Goal: Task Accomplishment & Management: Use online tool/utility

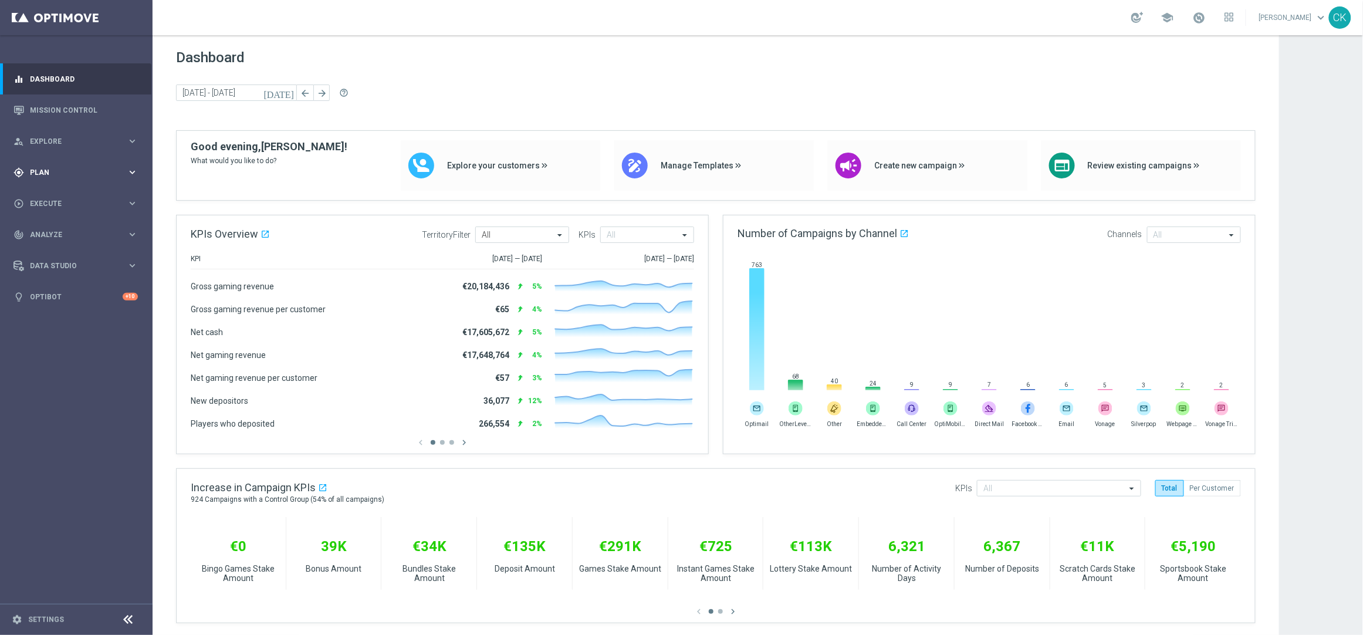
click at [51, 170] on span "Plan" at bounding box center [78, 172] width 97 height 7
click at [54, 232] on span "Templates" at bounding box center [73, 231] width 84 height 7
click at [54, 245] on link "Optimail" at bounding box center [79, 249] width 86 height 9
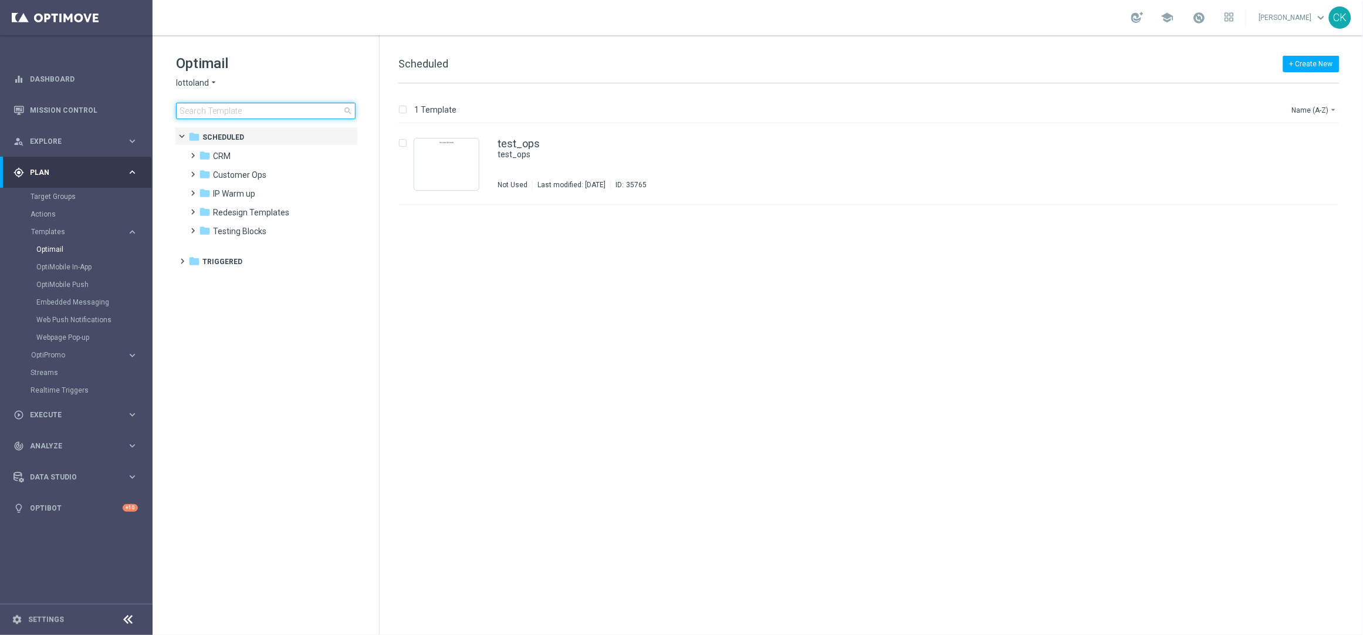
click at [214, 109] on input at bounding box center [266, 111] width 180 height 16
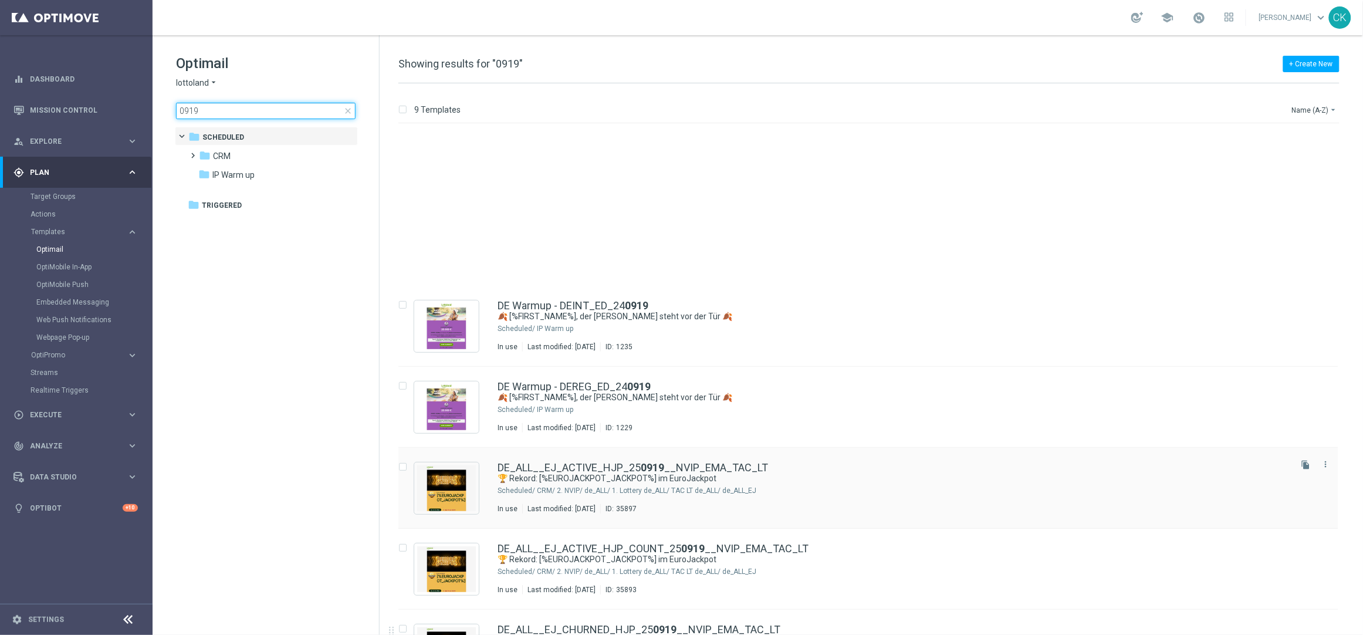
scroll to position [218, 0]
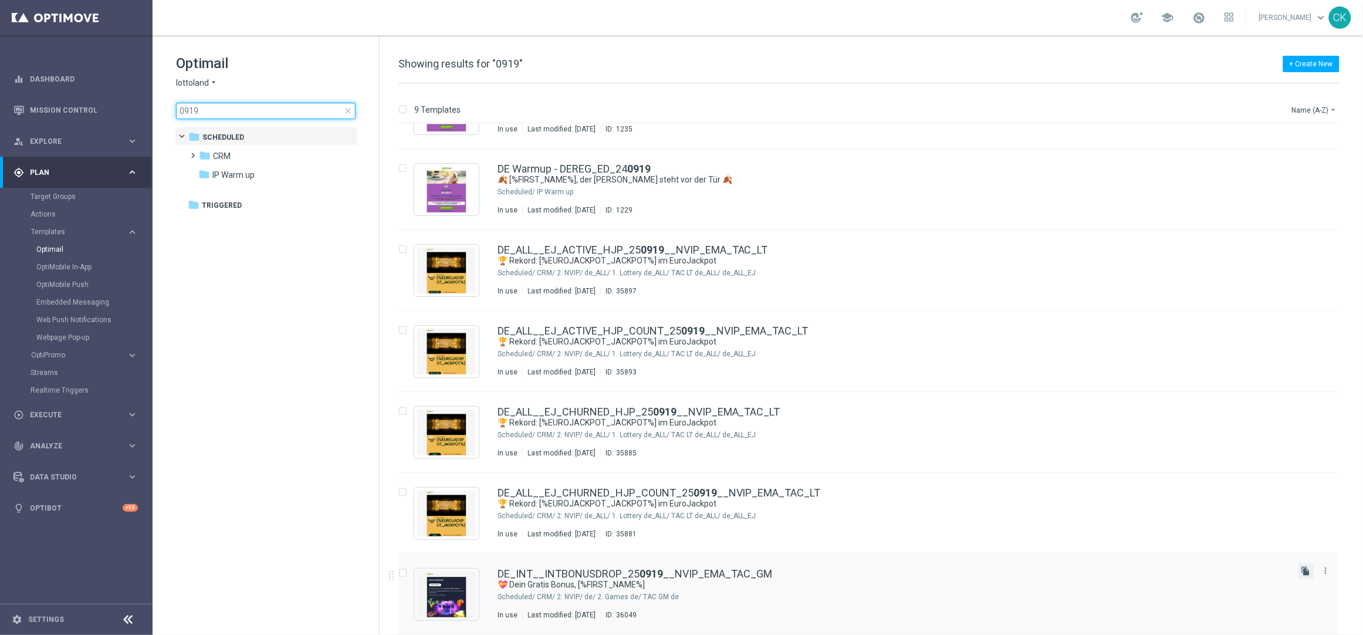
type input "0919"
click at [1304, 571] on icon "file_copy" at bounding box center [1306, 570] width 9 height 9
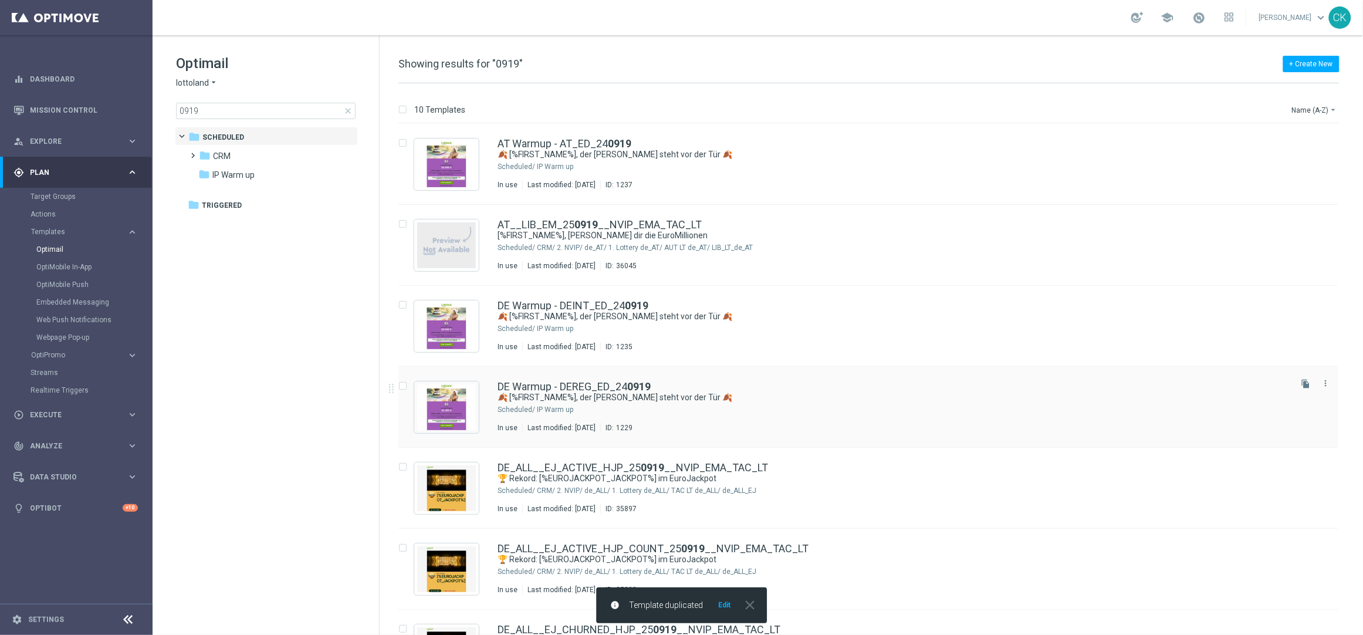
scroll to position [298, 0]
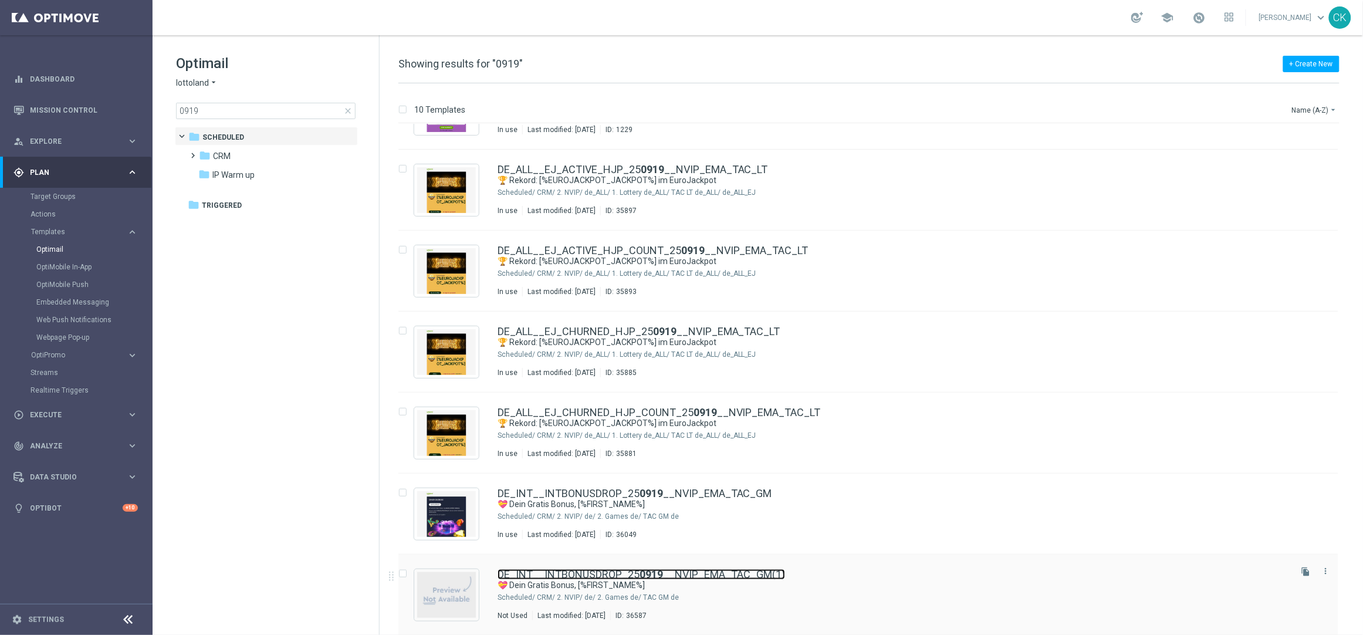
click at [551, 570] on link "DE_INT__INTBONUSDROP_25 0919 __NVIP_EMA_TAC_GM(1)" at bounding box center [642, 574] width 288 height 11
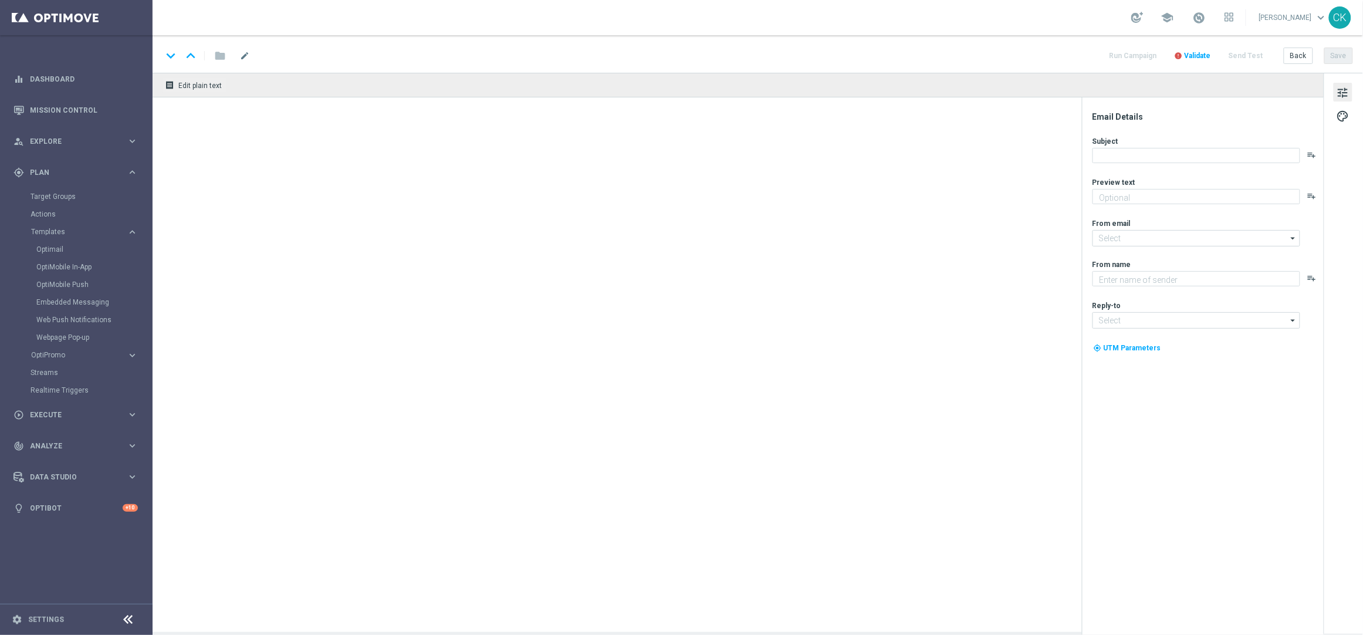
type textarea "Ein Geschenk von uns für dich. Du findest in deinem Spielerkonto einen Bonus."
type input "[EMAIL_ADDRESS][DOMAIN_NAME]"
type textarea "Lottoland"
type input "[EMAIL_ADDRESS][DOMAIN_NAME]"
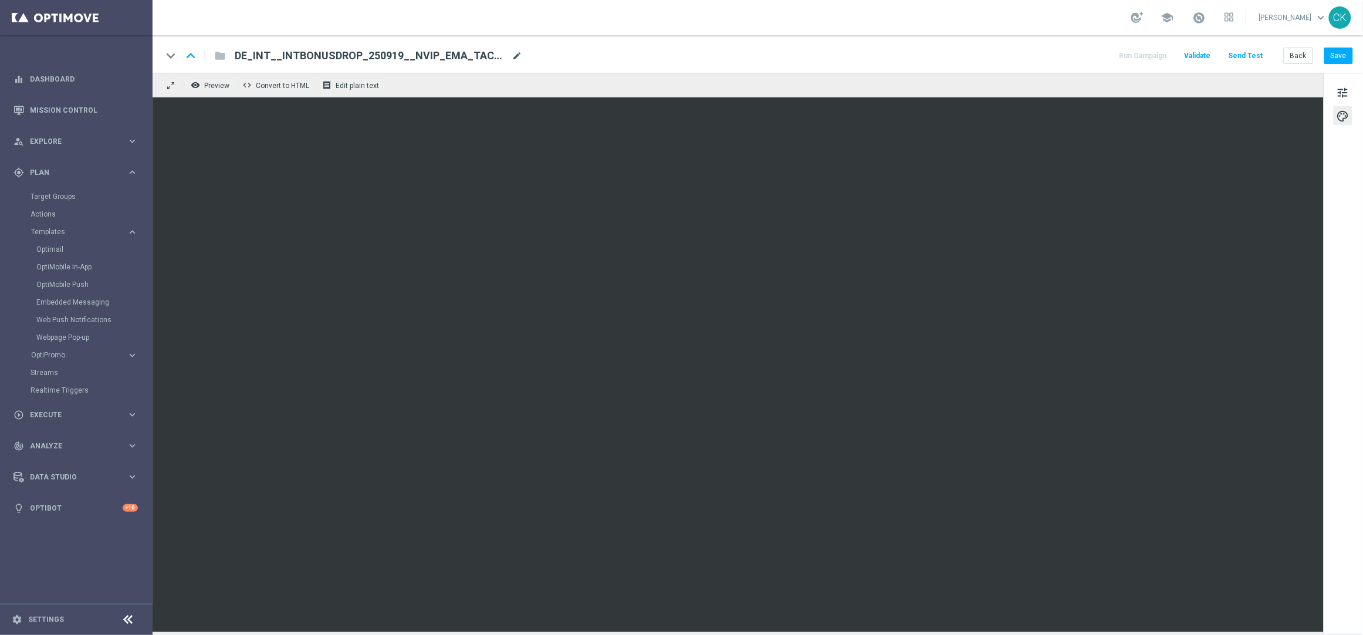
click at [513, 56] on span "mode_edit" at bounding box center [517, 55] width 11 height 11
click at [366, 53] on input "DE_INT__INTBONUSDROP_250919__NVIP_EMA_TAC_GM" at bounding box center [380, 55] width 291 height 15
type input "DE_INT__INTBONUSDROP_250926__NVIP_EMA_TAC_GM"
click at [1347, 51] on button "Save" at bounding box center [1338, 56] width 29 height 16
click at [1346, 51] on button "Save" at bounding box center [1338, 56] width 29 height 16
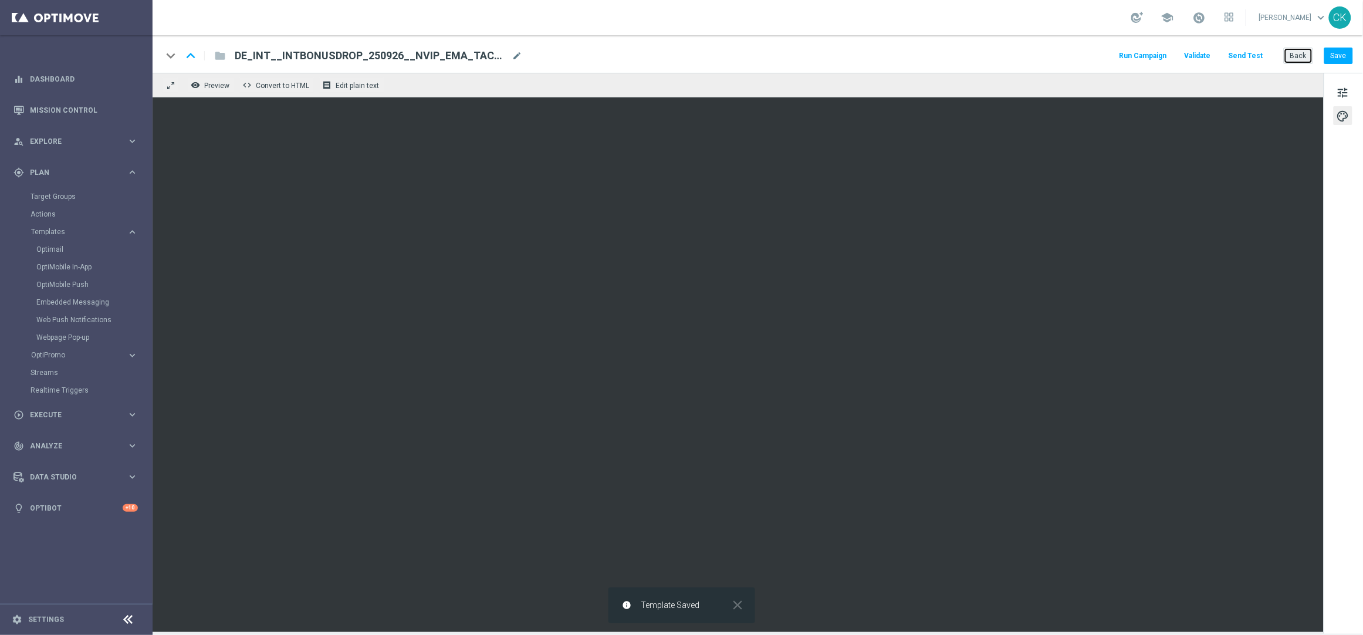
click at [1300, 56] on button "Back" at bounding box center [1298, 56] width 29 height 16
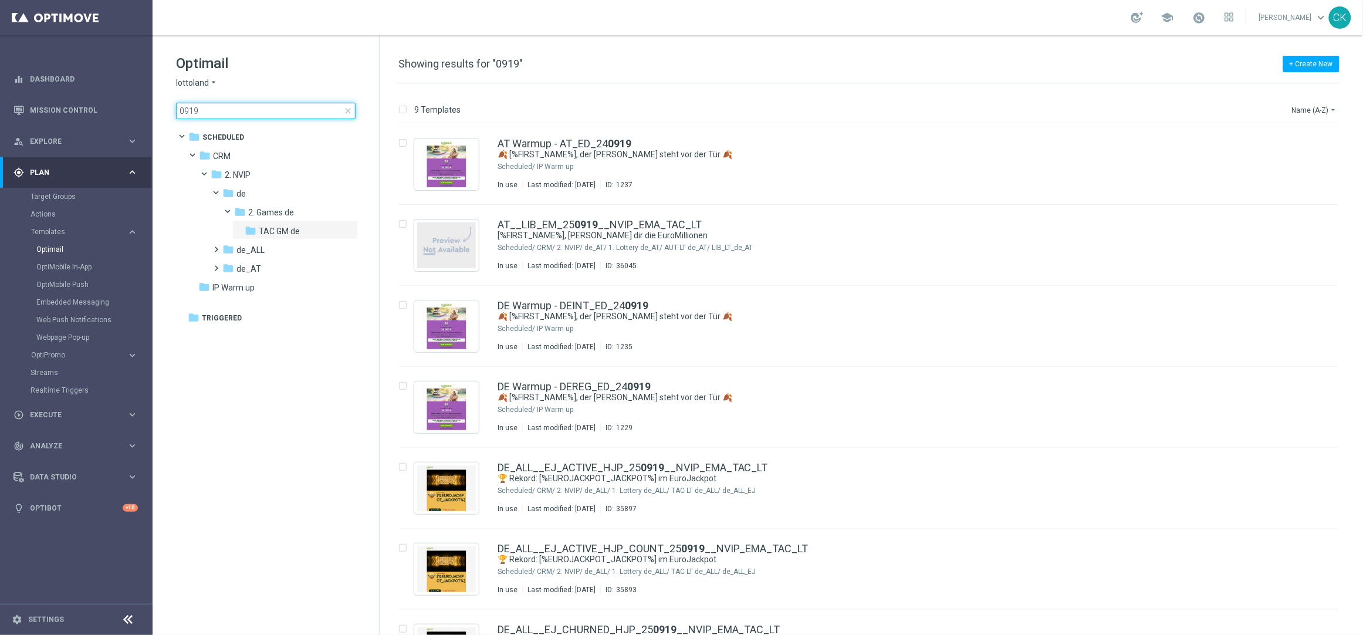
click at [245, 109] on input "0919" at bounding box center [266, 111] width 180 height 16
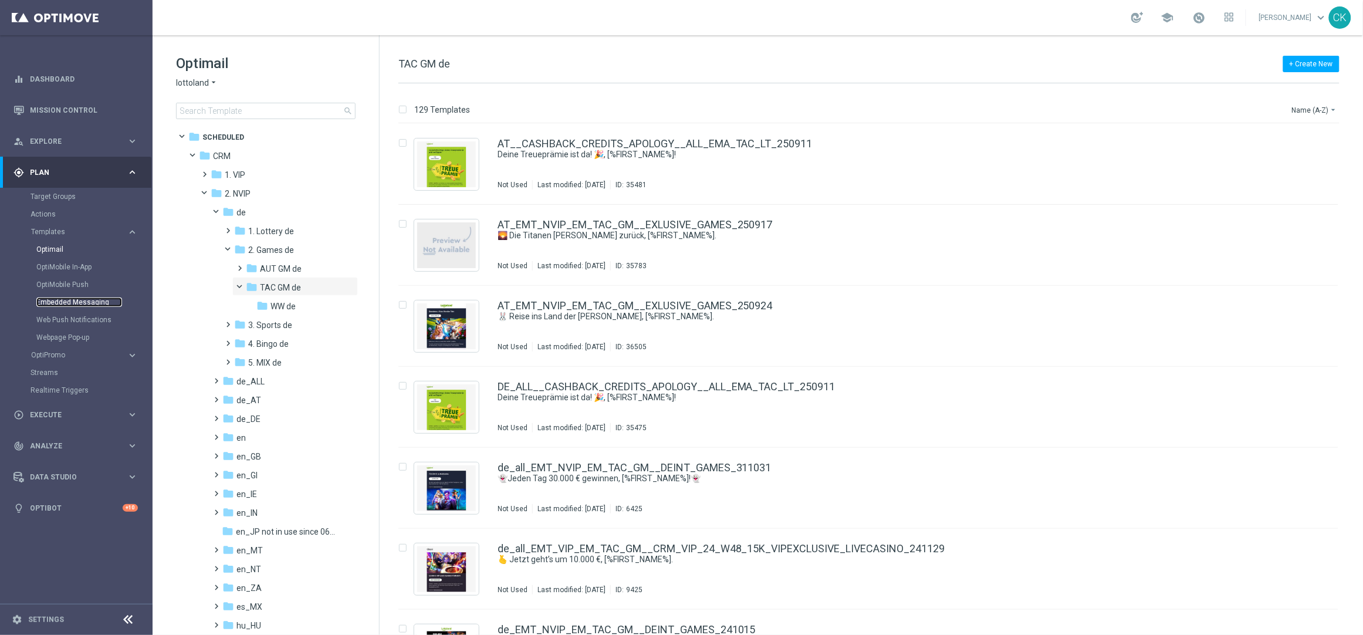
click at [67, 300] on link "Embedded Messaging" at bounding box center [79, 302] width 86 height 9
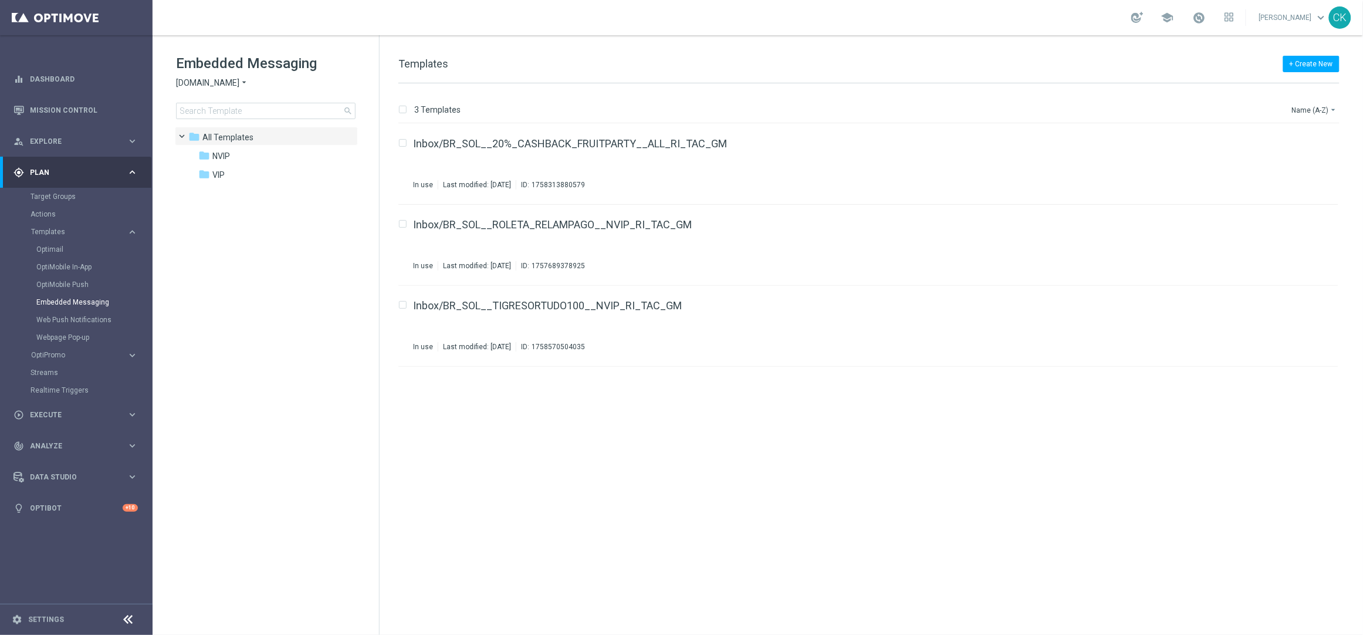
click at [244, 81] on icon "arrow_drop_down" at bounding box center [243, 82] width 9 height 11
click at [222, 126] on div "Lottoland" at bounding box center [221, 124] width 88 height 14
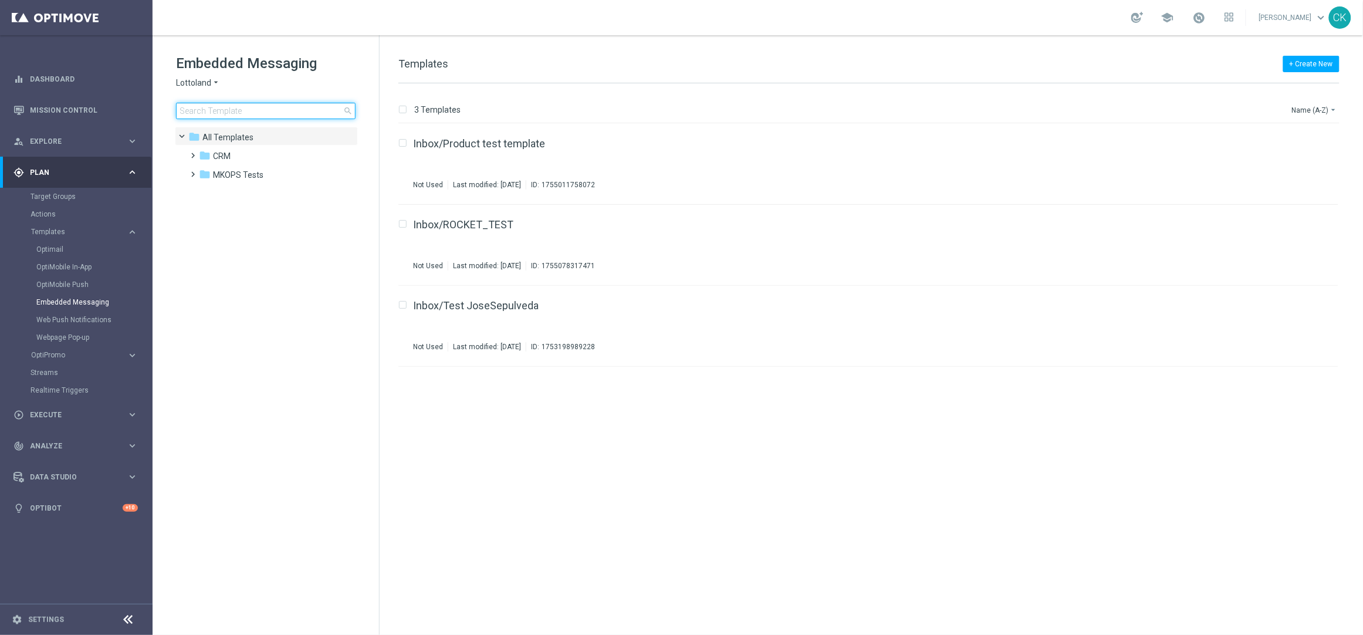
click at [222, 109] on input at bounding box center [266, 111] width 180 height 16
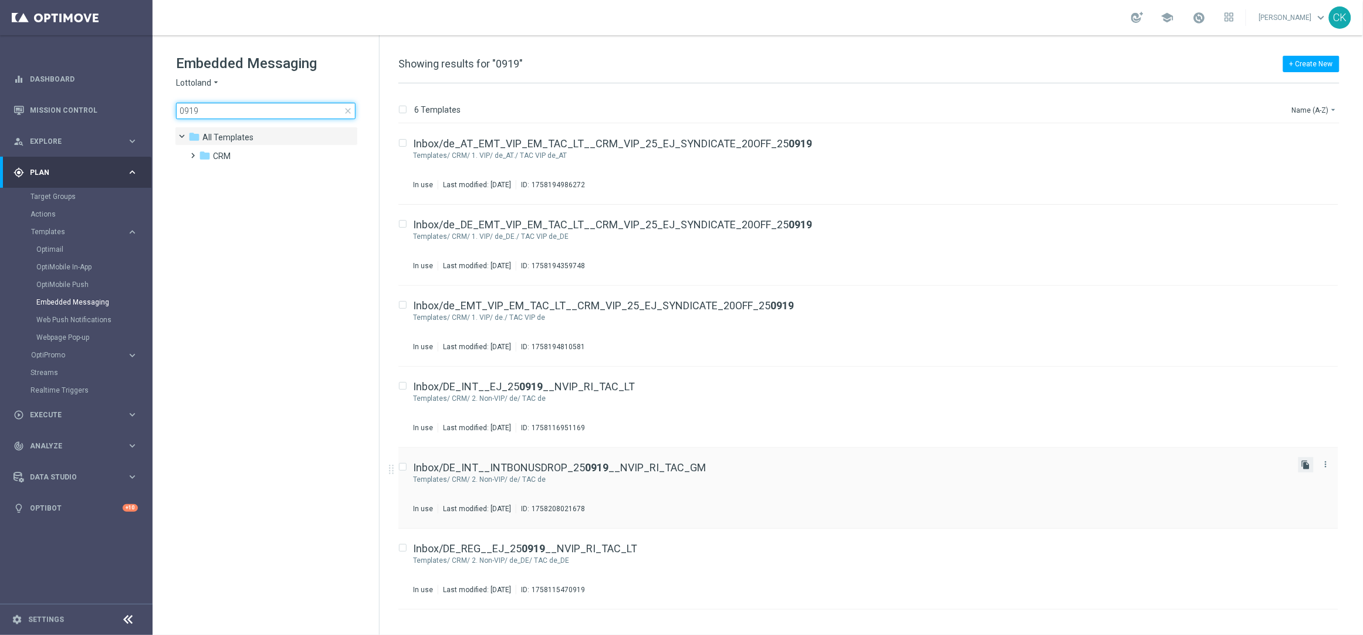
type input "0919"
click at [1308, 466] on icon "file_copy" at bounding box center [1306, 464] width 9 height 9
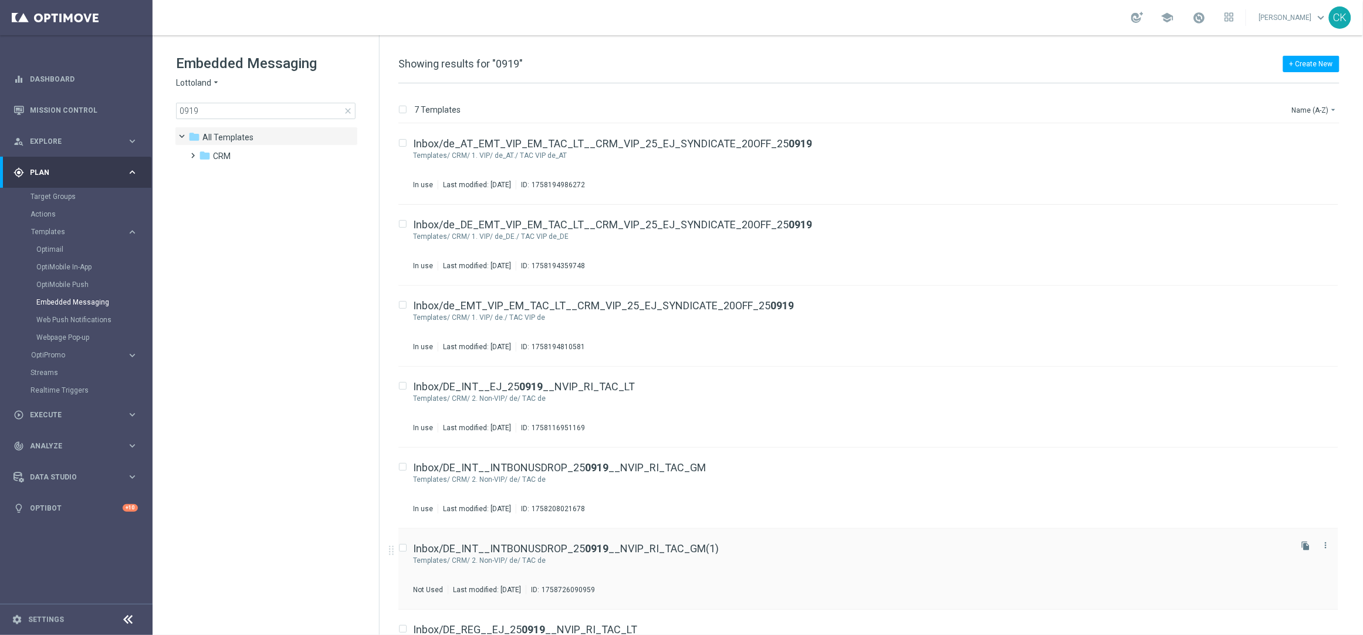
click at [472, 541] on div "Inbox/DE_INT__INTBONUSDROP_25 0919 __NVIP_RI_TAC_GM(1) Templates/ CRM/ 2. Non-V…" at bounding box center [868, 569] width 940 height 81
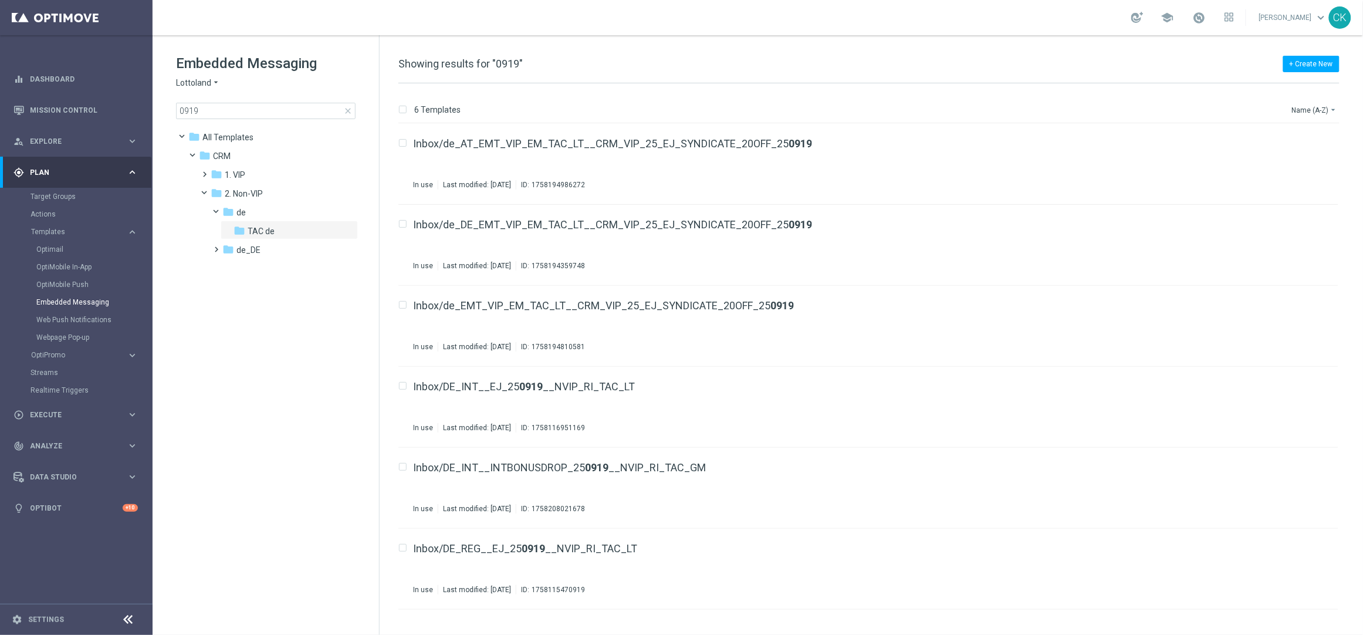
click at [349, 109] on span "close" at bounding box center [347, 110] width 9 height 9
